Goal: Task Accomplishment & Management: Manage account settings

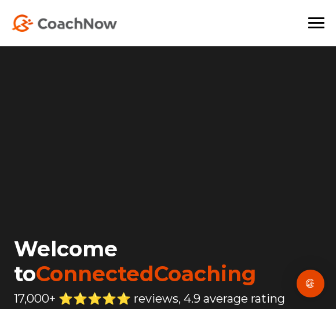
click at [312, 22] on span at bounding box center [316, 23] width 16 height 2
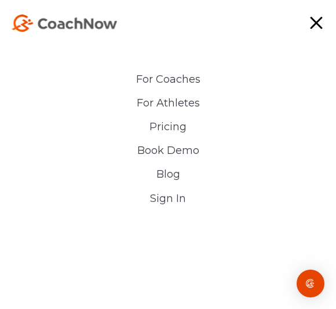
click at [158, 203] on link "Sign In" at bounding box center [168, 198] width 266 height 12
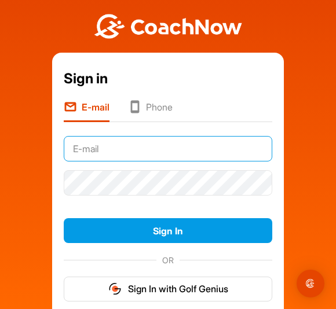
type input "[EMAIL_ADDRESS][DOMAIN_NAME]"
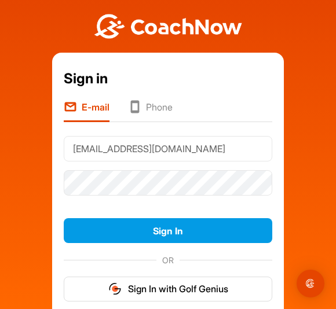
click at [168, 230] on button "Sign In" at bounding box center [168, 230] width 208 height 25
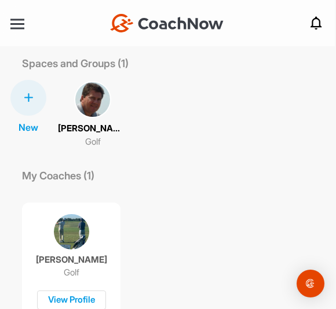
click at [14, 21] on div at bounding box center [17, 24] width 14 height 9
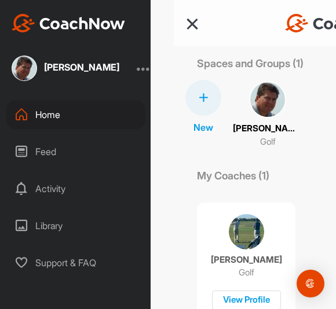
click at [141, 67] on div at bounding box center [144, 68] width 14 height 14
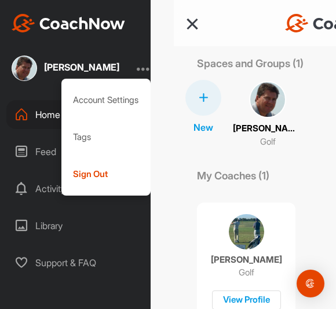
click at [113, 97] on div "Account Settings" at bounding box center [106, 100] width 90 height 37
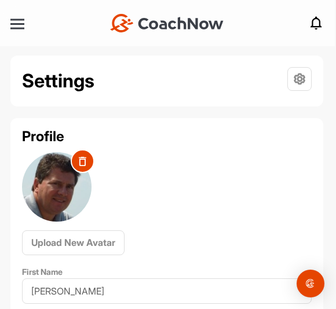
click at [295, 79] on icon at bounding box center [299, 79] width 24 height 24
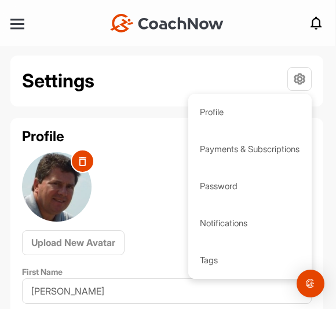
click at [209, 185] on p "Password" at bounding box center [250, 186] width 124 height 37
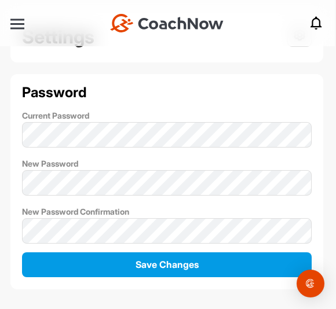
scroll to position [45, 0]
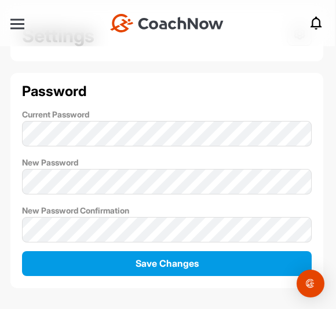
click at [162, 263] on span "Save Changes" at bounding box center [166, 263] width 63 height 12
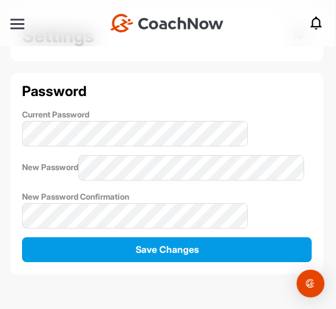
scroll to position [0, 0]
